Goal: Use online tool/utility: Utilize a website feature to perform a specific function

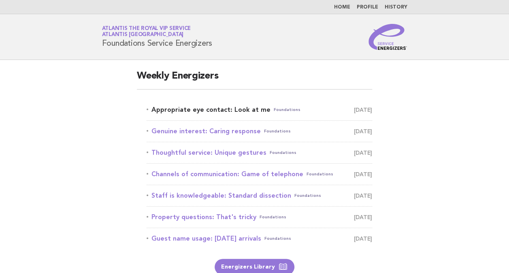
click at [228, 108] on link "Appropriate eye contact: Look at me Foundations [DATE]" at bounding box center [260, 109] width 226 height 11
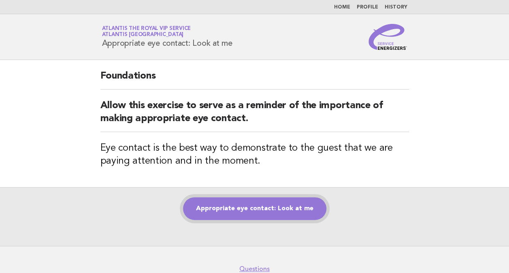
click at [263, 210] on link "Appropriate eye contact: Look at me" at bounding box center [254, 208] width 143 height 23
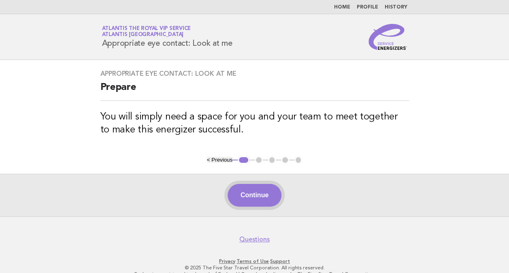
click at [269, 202] on button "Continue" at bounding box center [255, 195] width 54 height 23
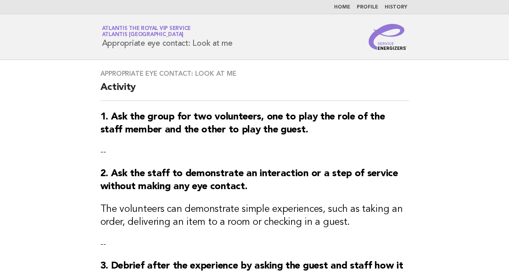
scroll to position [266, 0]
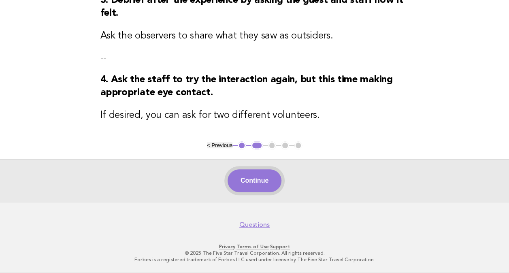
click at [260, 184] on button "Continue" at bounding box center [255, 180] width 54 height 23
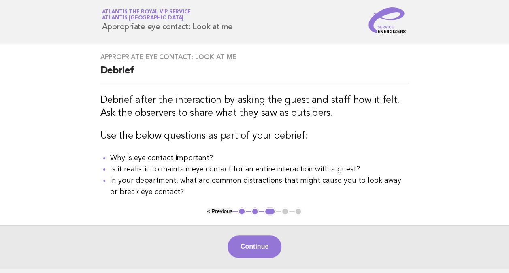
scroll to position [17, 0]
click at [263, 255] on button "Continue" at bounding box center [255, 246] width 54 height 23
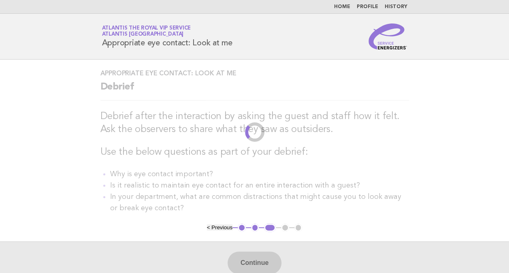
scroll to position [0, 0]
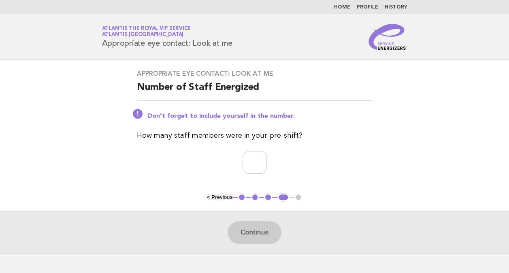
click at [255, 174] on div "Appropriate eye contact: Look at me Number of Staff Energized Don't forget to i…" at bounding box center [254, 126] width 255 height 133
click at [253, 164] on input "number" at bounding box center [255, 162] width 24 height 23
type input "**"
click at [265, 232] on button "Continue" at bounding box center [255, 232] width 54 height 23
